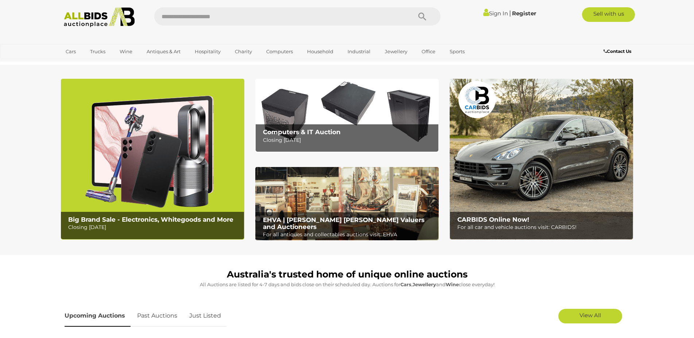
click at [497, 12] on link "Sign In" at bounding box center [495, 13] width 25 height 7
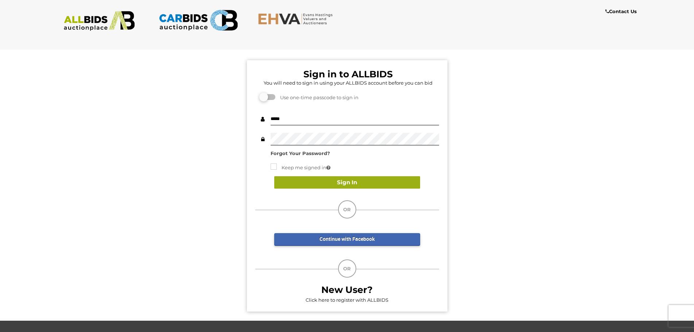
click at [347, 184] on button "Sign In" at bounding box center [347, 182] width 146 height 13
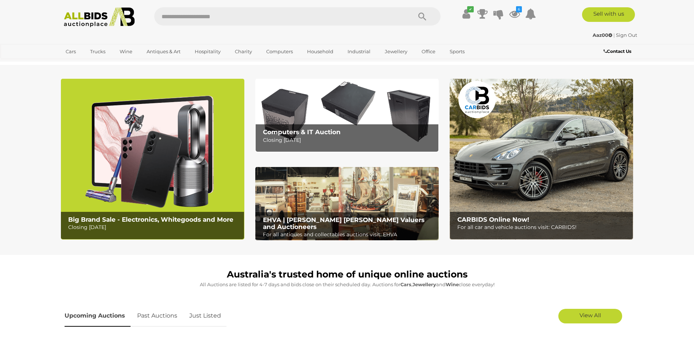
click at [517, 12] on icon "6" at bounding box center [519, 9] width 6 height 6
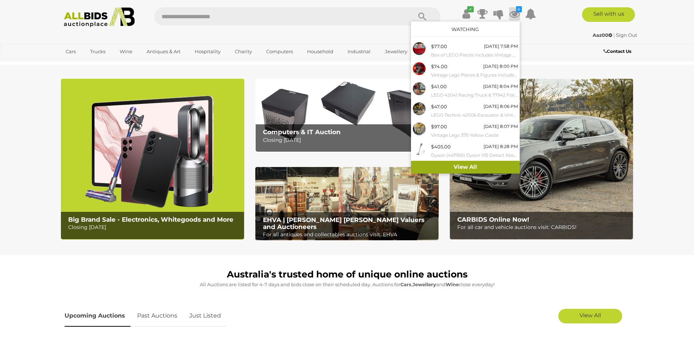
click at [458, 165] on link "View All" at bounding box center [465, 167] width 109 height 13
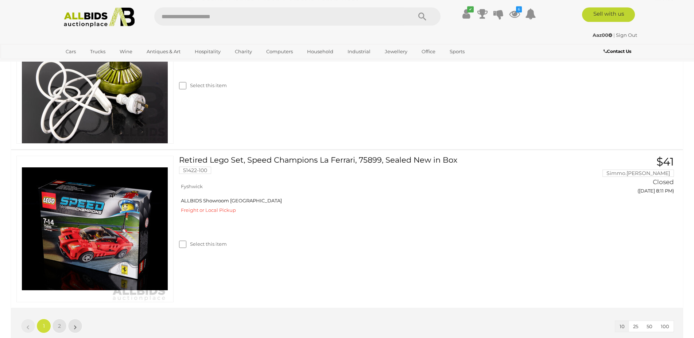
scroll to position [1526, 0]
